Goal: Browse casually: Explore the website without a specific task or goal

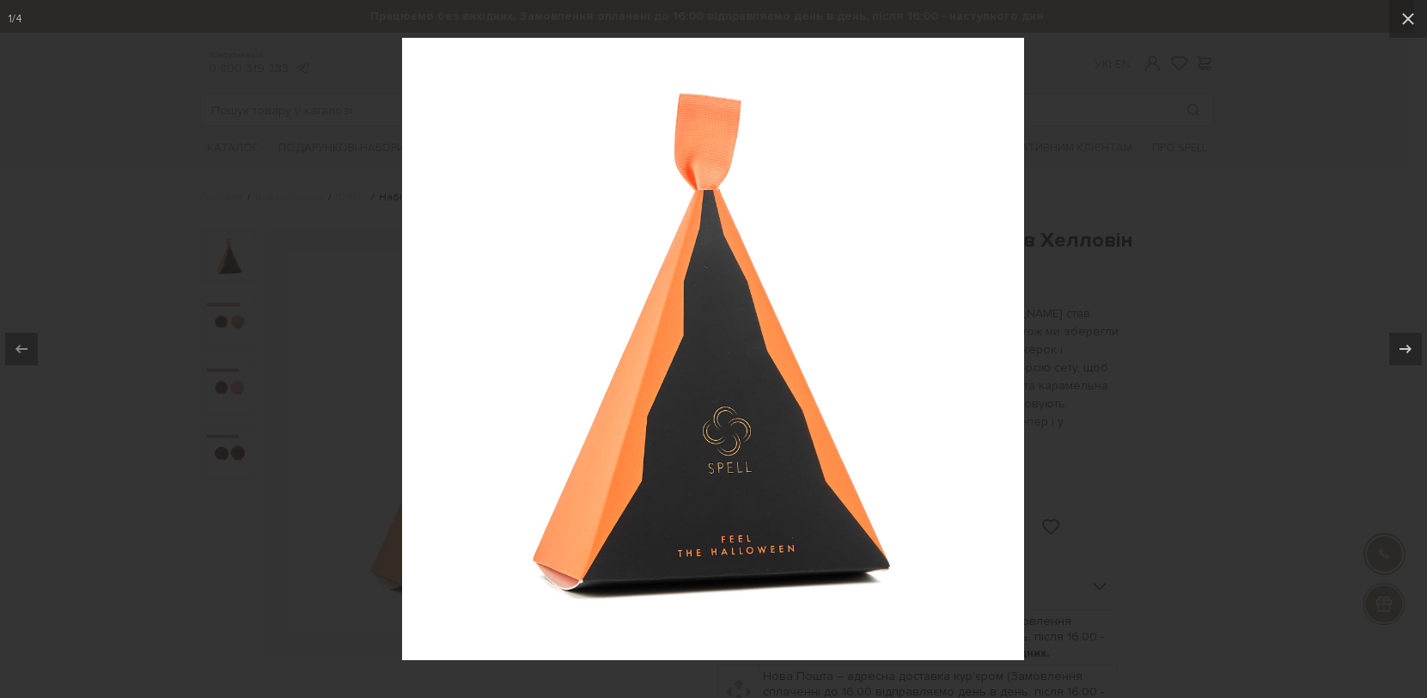
click at [837, 450] on img at bounding box center [713, 349] width 622 height 622
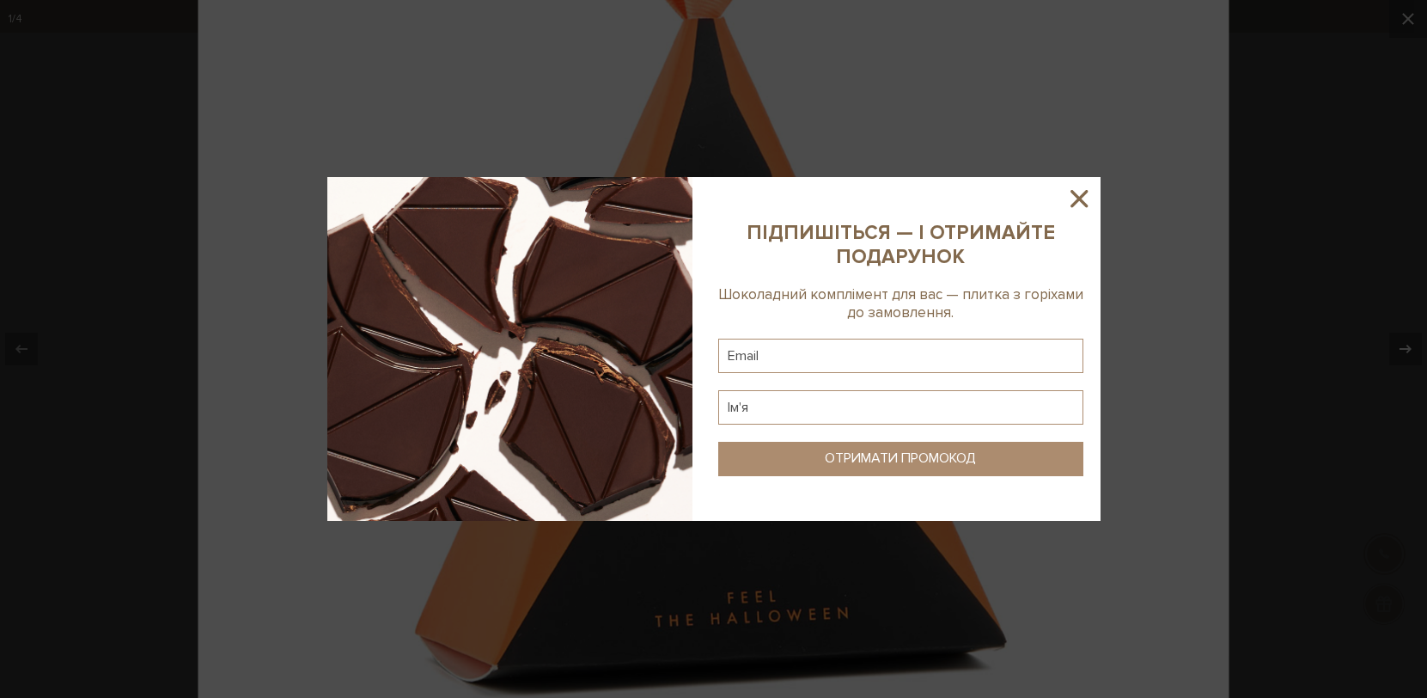
click at [1074, 192] on icon at bounding box center [1079, 198] width 29 height 29
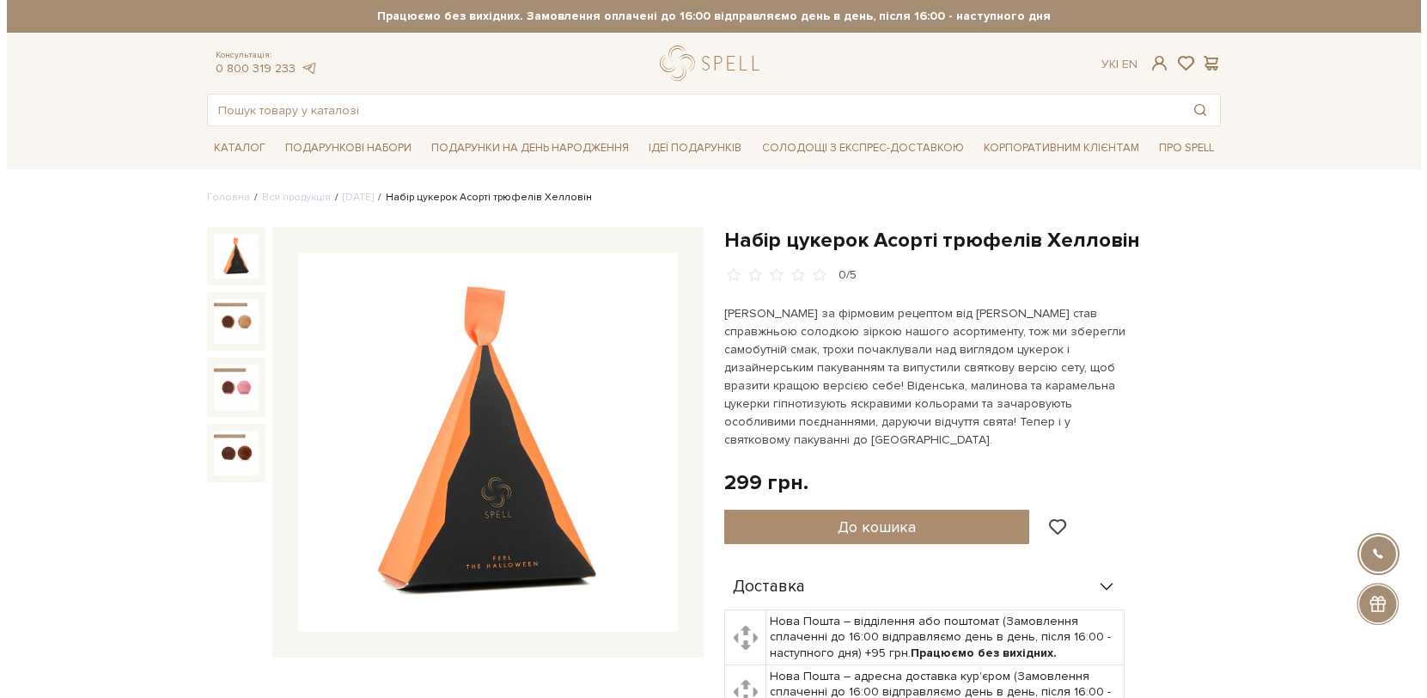
scroll to position [30, 0]
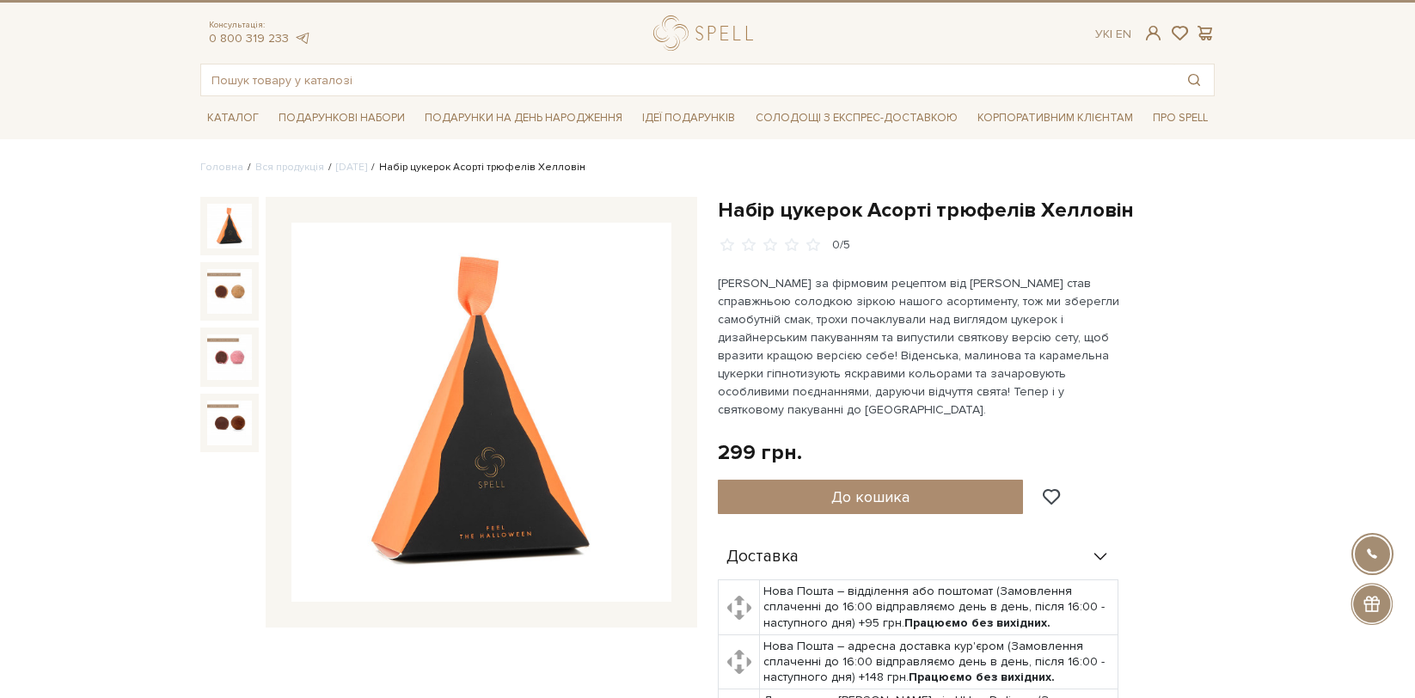
click at [443, 416] on img at bounding box center [481, 413] width 380 height 380
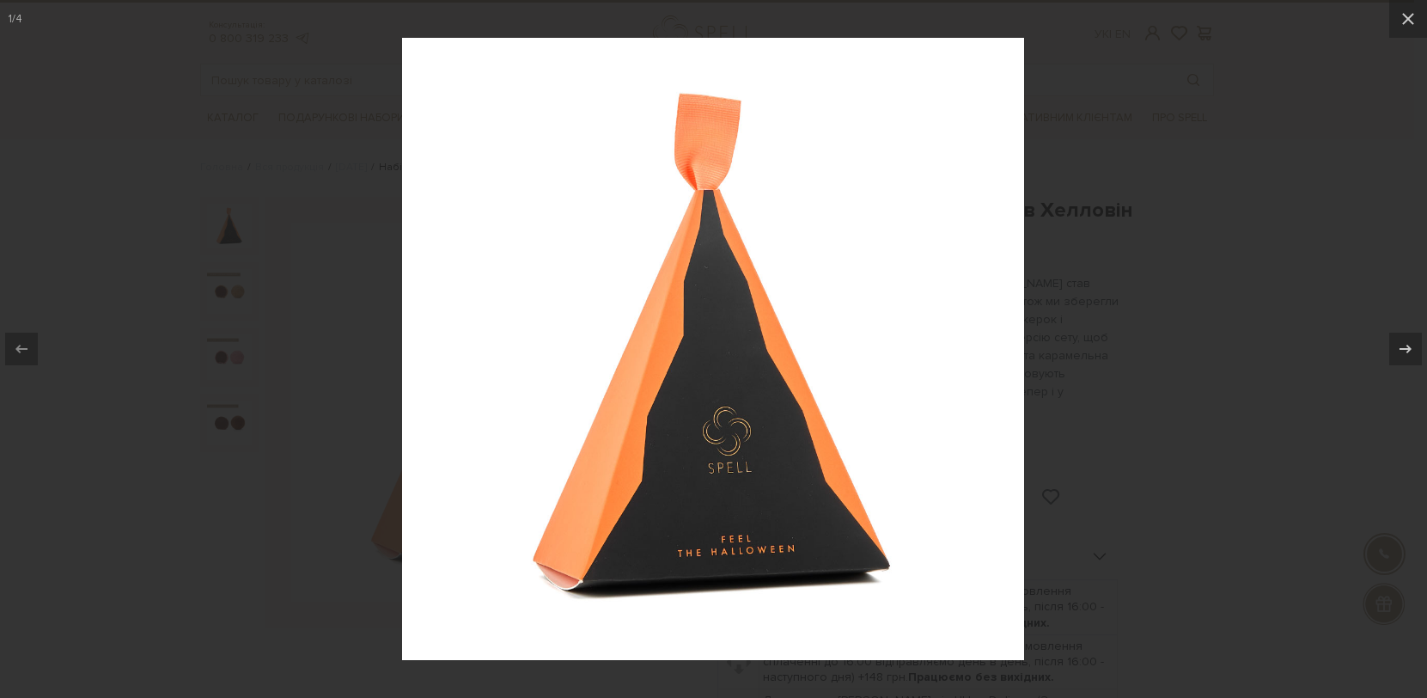
click at [823, 543] on img at bounding box center [713, 349] width 622 height 622
